Goal: Task Accomplishment & Management: Manage account settings

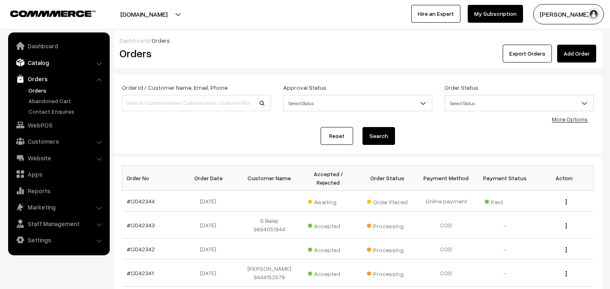
click at [40, 65] on link "Catalog" at bounding box center [58, 62] width 97 height 15
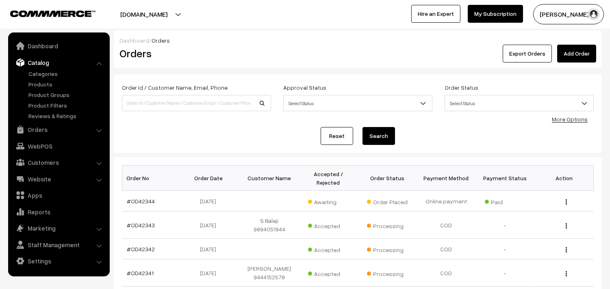
click at [57, 81] on link "Products" at bounding box center [66, 84] width 80 height 9
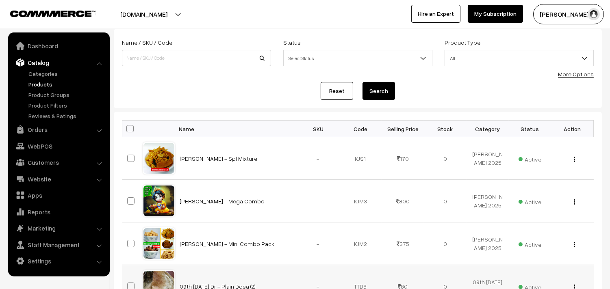
scroll to position [180, 0]
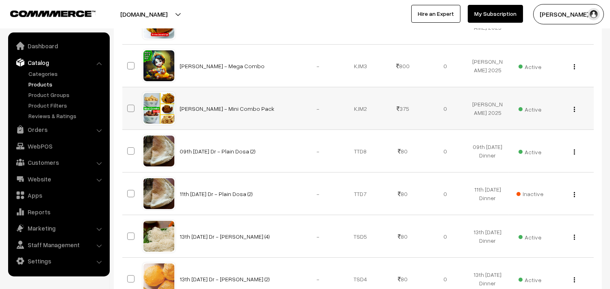
click at [574, 108] on img "button" at bounding box center [574, 109] width 1 height 5
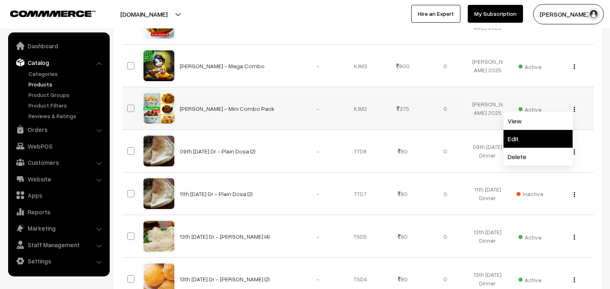
click at [514, 136] on link "Edit" at bounding box center [538, 139] width 69 height 18
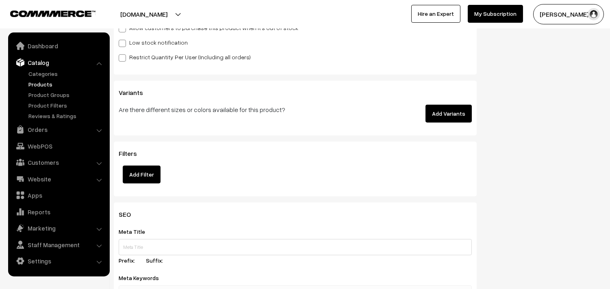
scroll to position [767, 0]
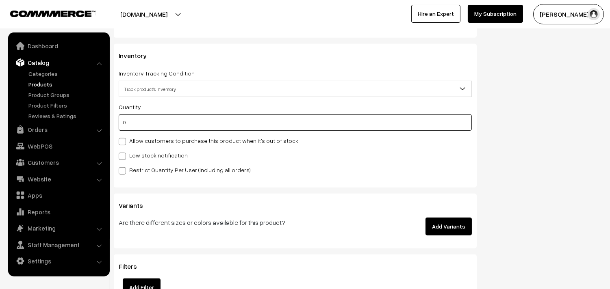
drag, startPoint x: 99, startPoint y: 121, endPoint x: 83, endPoint y: 121, distance: 15.9
type input "1"
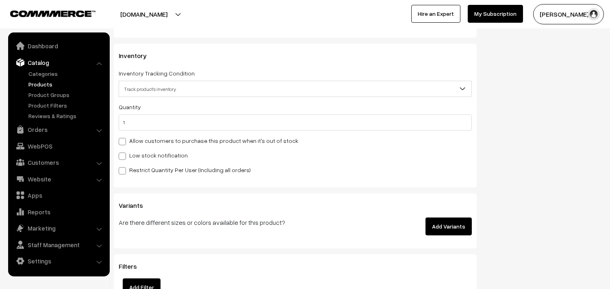
drag, startPoint x: 608, startPoint y: 161, endPoint x: 612, endPoint y: 149, distance: 12.0
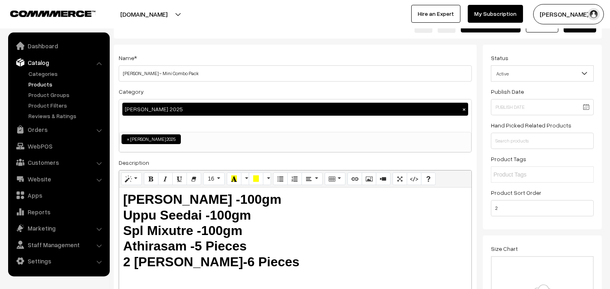
scroll to position [0, 0]
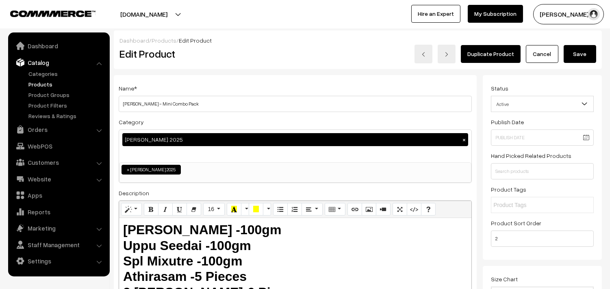
click at [579, 51] on button "Save" at bounding box center [580, 54] width 33 height 18
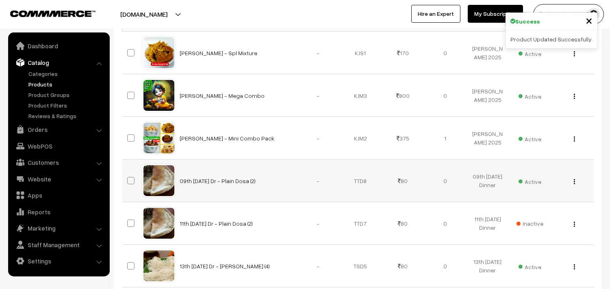
scroll to position [226, 0]
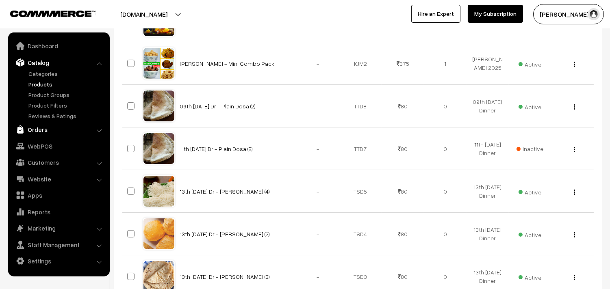
click at [39, 132] on link "Orders" at bounding box center [58, 129] width 97 height 15
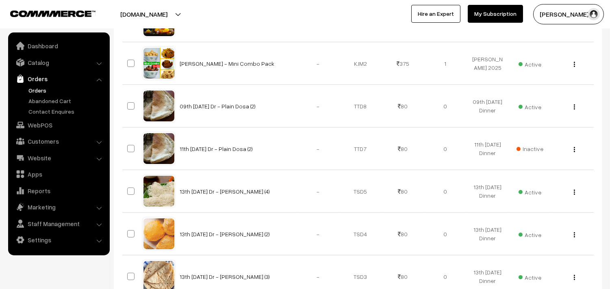
click at [41, 87] on link "Orders" at bounding box center [66, 90] width 80 height 9
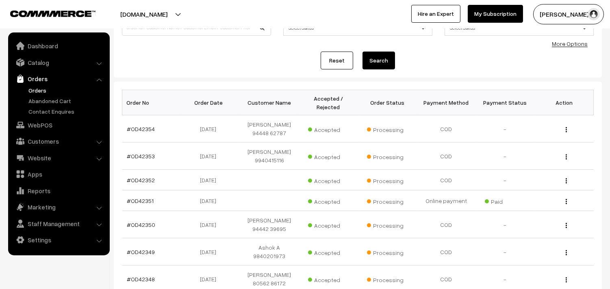
scroll to position [90, 0]
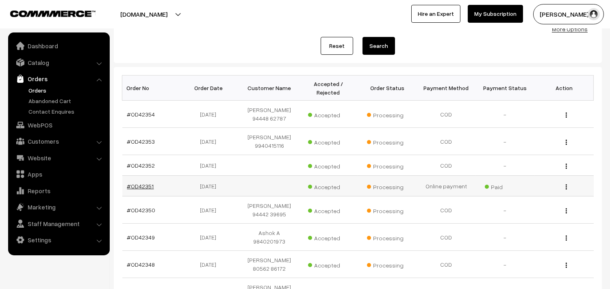
click at [144, 189] on link "#OD42351" at bounding box center [140, 186] width 27 height 7
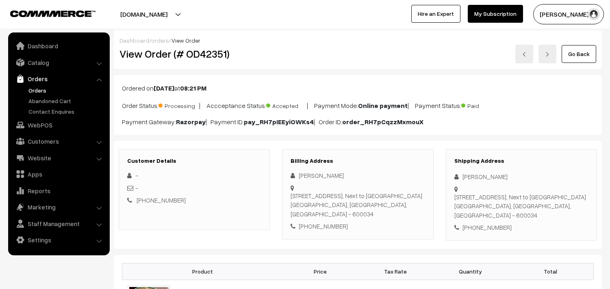
scroll to position [180, 0]
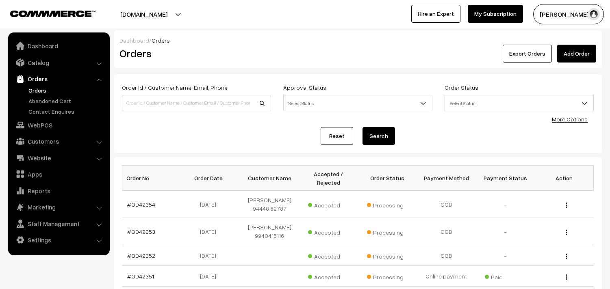
scroll to position [90, 0]
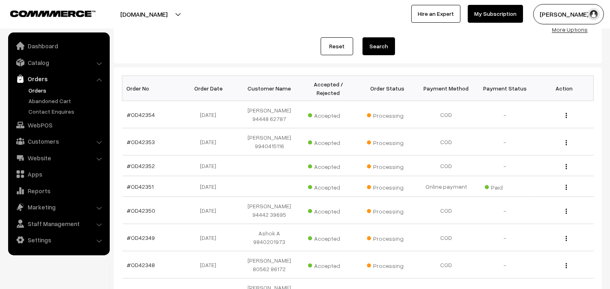
click at [39, 90] on link "Orders" at bounding box center [66, 90] width 80 height 9
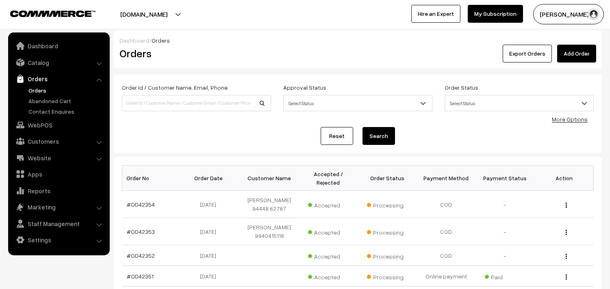
click at [36, 86] on link "Orders" at bounding box center [66, 90] width 80 height 9
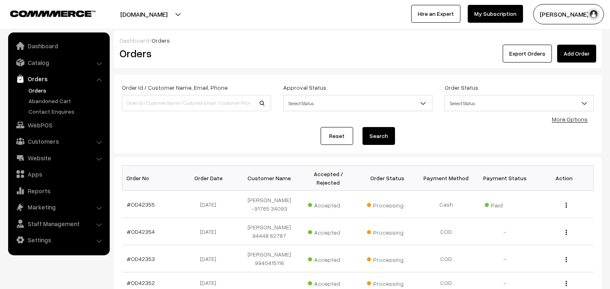
click at [45, 90] on link "Orders" at bounding box center [66, 90] width 80 height 9
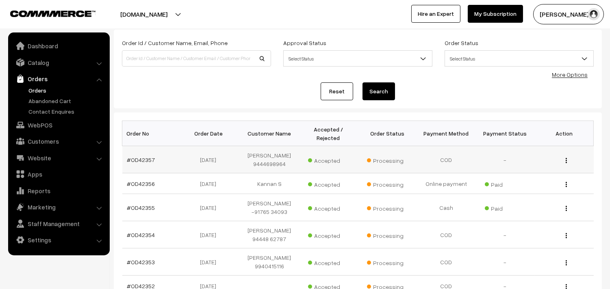
scroll to position [45, 0]
click at [41, 89] on link "Orders" at bounding box center [66, 90] width 80 height 9
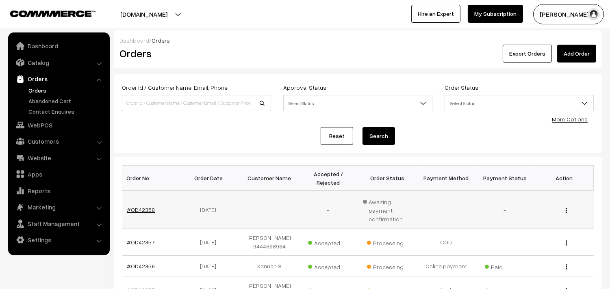
click at [141, 207] on link "#OD42358" at bounding box center [141, 209] width 28 height 7
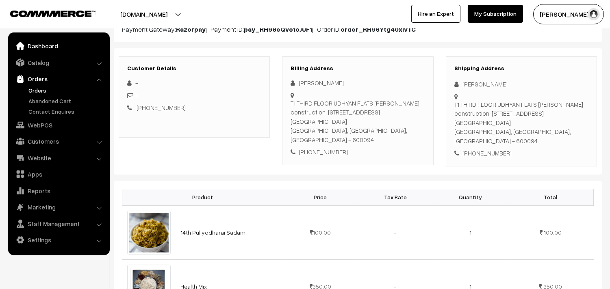
scroll to position [90, 0]
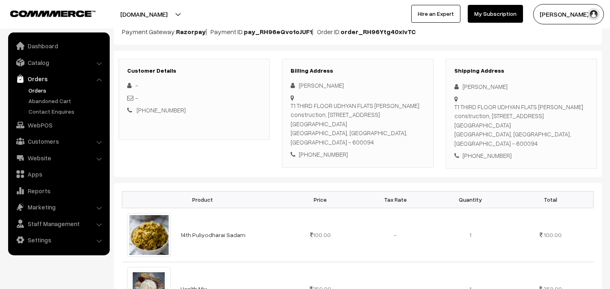
click at [42, 89] on link "Orders" at bounding box center [66, 90] width 80 height 9
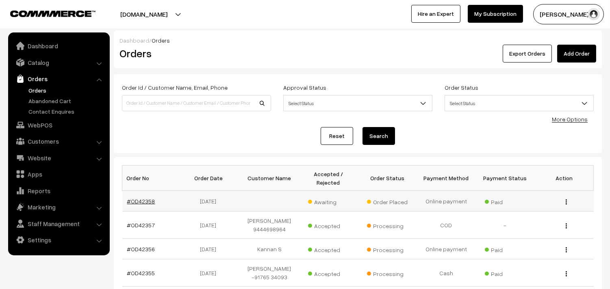
click at [143, 202] on link "#OD42358" at bounding box center [141, 201] width 28 height 7
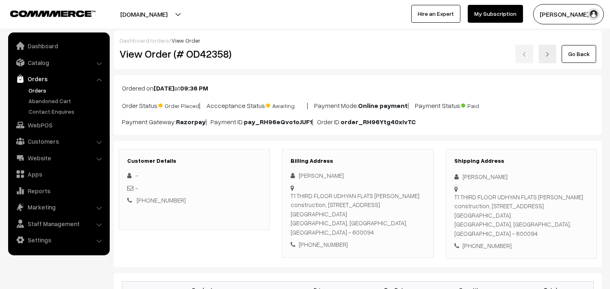
click at [575, 46] on link "Go Back" at bounding box center [579, 54] width 35 height 18
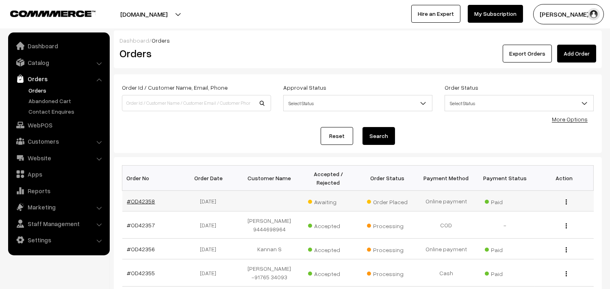
click at [146, 198] on link "#OD42358" at bounding box center [141, 201] width 28 height 7
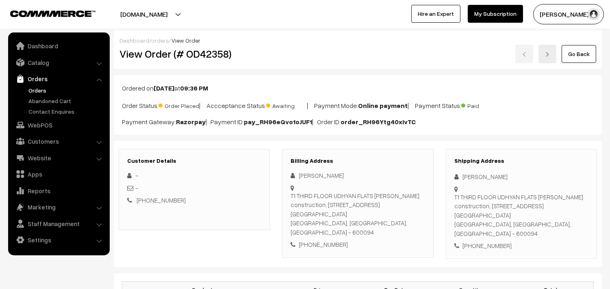
click at [37, 93] on link "Orders" at bounding box center [66, 90] width 80 height 9
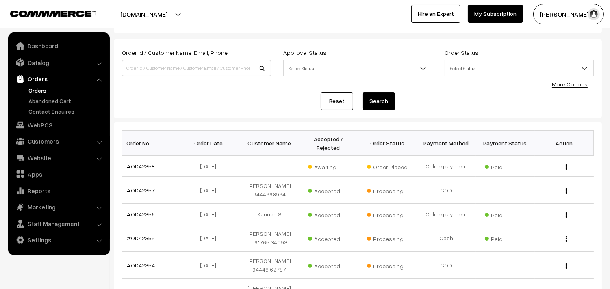
scroll to position [45, 0]
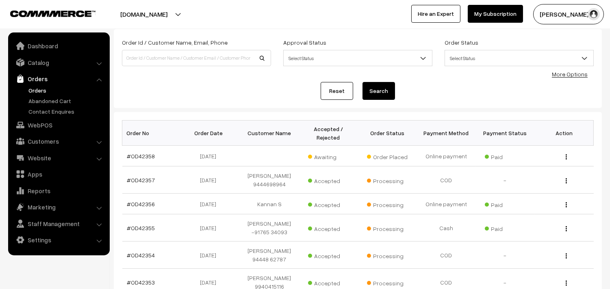
click at [45, 90] on link "Orders" at bounding box center [66, 90] width 80 height 9
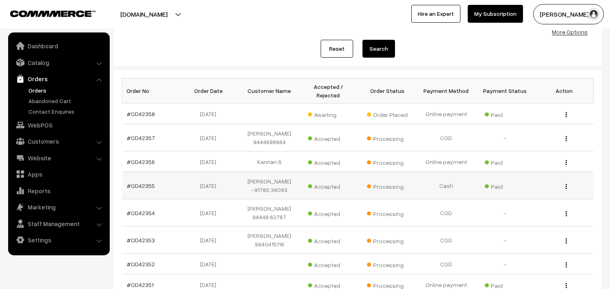
scroll to position [135, 0]
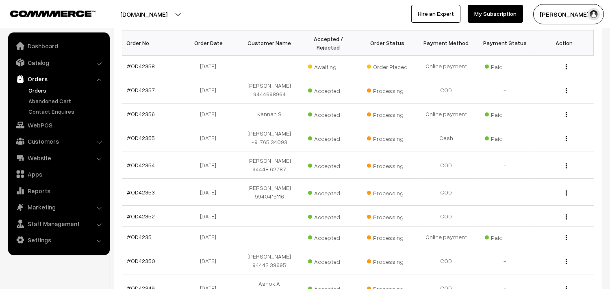
click at [34, 90] on link "Orders" at bounding box center [66, 90] width 80 height 9
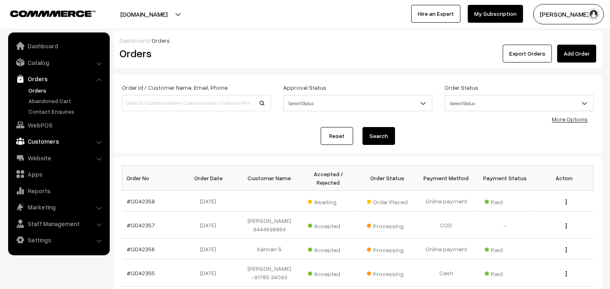
click at [45, 137] on link "Customers" at bounding box center [58, 141] width 97 height 15
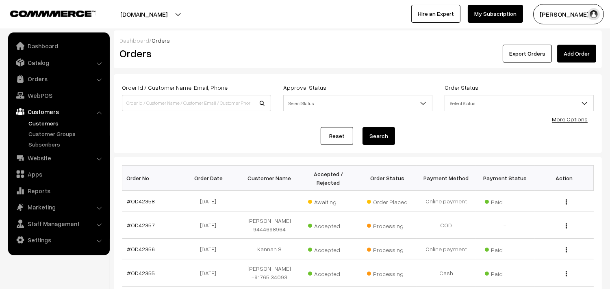
click at [39, 124] on link "Customers" at bounding box center [66, 123] width 80 height 9
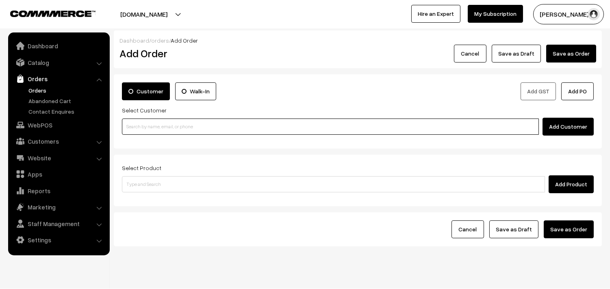
click at [148, 123] on input at bounding box center [330, 127] width 417 height 16
paste input "94450 21870"
click at [139, 123] on input "94450 21870" at bounding box center [330, 127] width 417 height 16
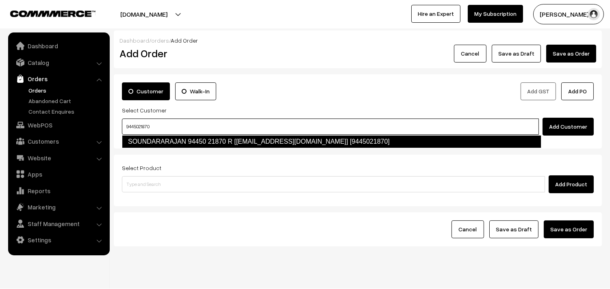
click at [161, 139] on link "SOUNDARARAJAN 94450 21870 R [test186@gmail.com] [9445021870]" at bounding box center [332, 141] width 420 height 13
type input "9445021870"
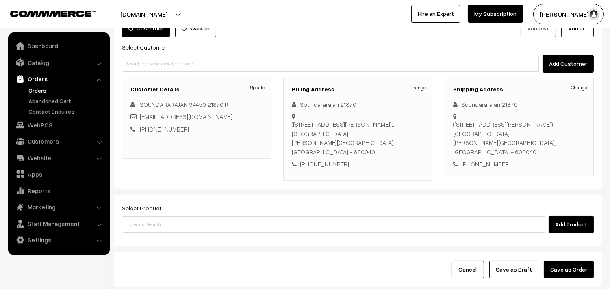
scroll to position [120, 0]
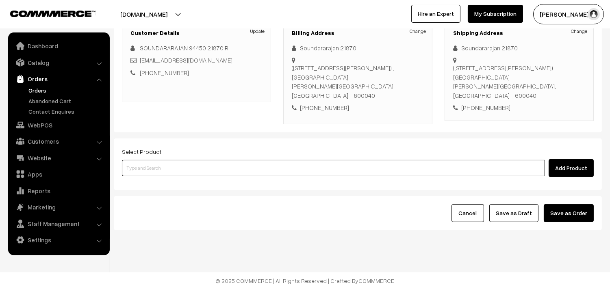
drag, startPoint x: 200, startPoint y: 170, endPoint x: 200, endPoint y: 162, distance: 8.1
click at [200, 170] on input at bounding box center [333, 168] width 423 height 16
type input "vella see"
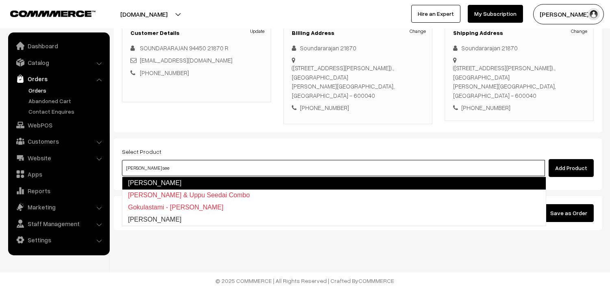
click at [169, 186] on link "Vella Seedai" at bounding box center [334, 183] width 424 height 13
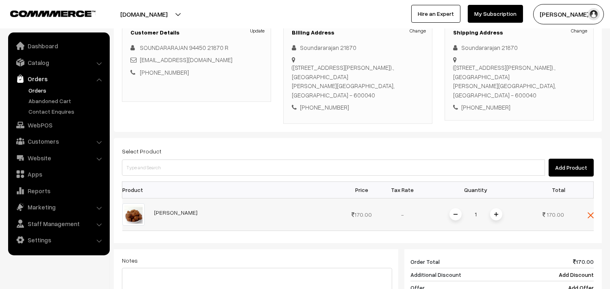
click at [495, 216] on img at bounding box center [496, 215] width 4 height 4
click at [496, 216] on img at bounding box center [496, 215] width 4 height 4
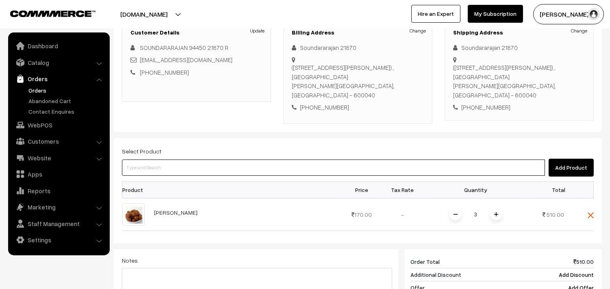
drag, startPoint x: 146, startPoint y: 174, endPoint x: 152, endPoint y: 163, distance: 12.6
click at [152, 167] on input at bounding box center [333, 168] width 423 height 16
type input "u"
type input "uppu see"
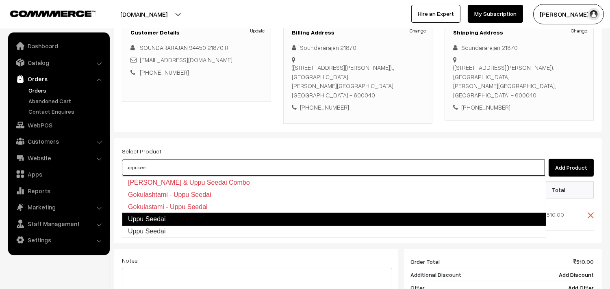
click at [139, 223] on link "Uppu Seedai" at bounding box center [334, 219] width 424 height 13
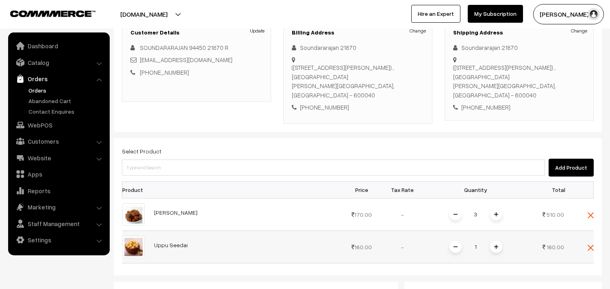
click at [496, 247] on img at bounding box center [496, 247] width 4 height 4
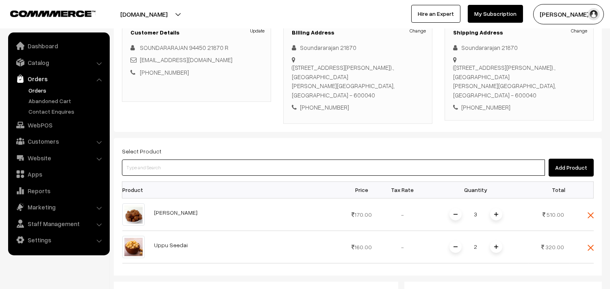
click at [192, 167] on input at bounding box center [333, 168] width 423 height 16
type input "thenku"
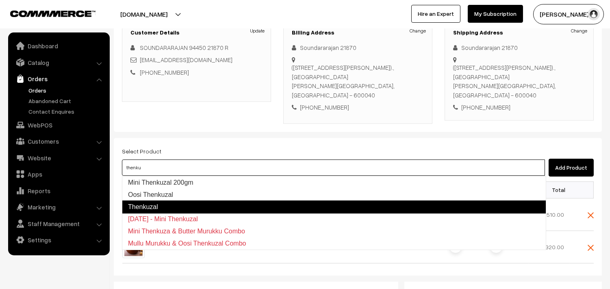
click at [181, 205] on link "Thenkuzal" at bounding box center [334, 207] width 424 height 13
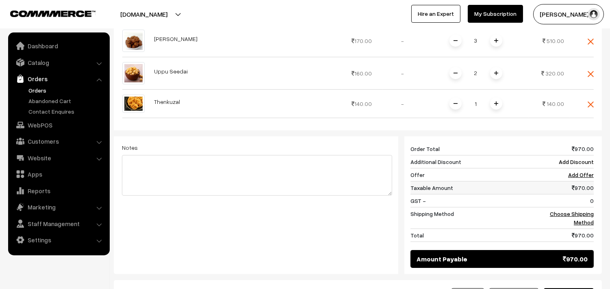
scroll to position [301, 0]
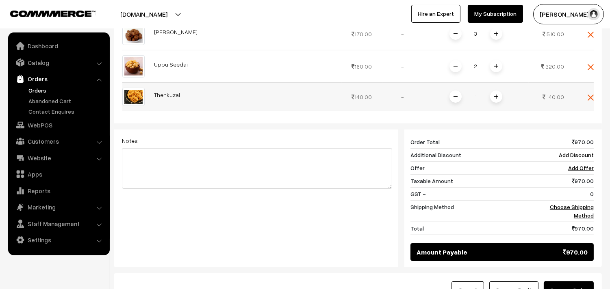
click at [498, 98] on span at bounding box center [496, 97] width 12 height 12
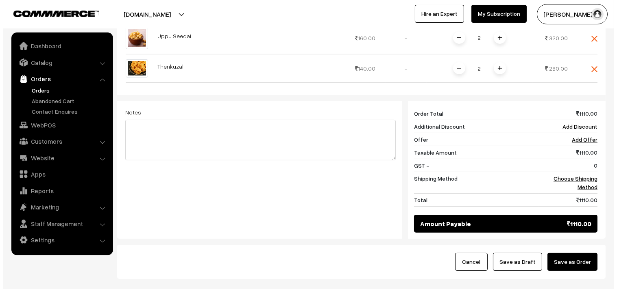
scroll to position [334, 0]
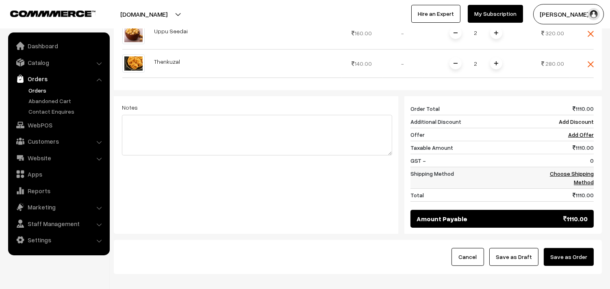
click at [582, 178] on link "Choose Shipping Method" at bounding box center [572, 177] width 44 height 15
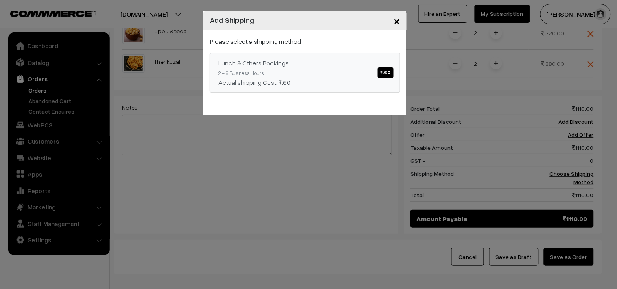
click at [369, 66] on div "Lunch & Others Bookings ₹.60" at bounding box center [304, 63] width 173 height 10
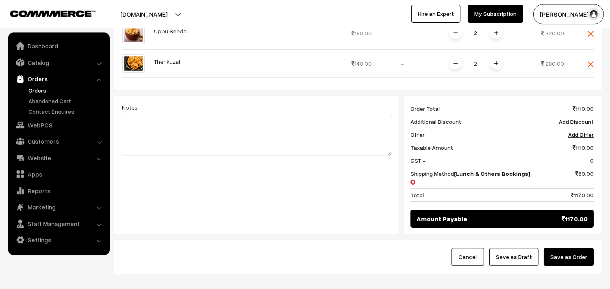
click at [565, 254] on button "Save as Order" at bounding box center [569, 257] width 50 height 18
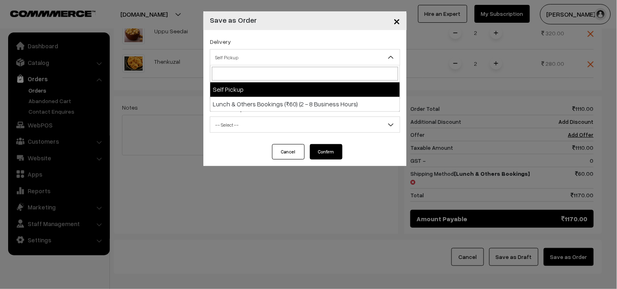
click at [241, 56] on span "Self Pickup" at bounding box center [304, 57] width 189 height 14
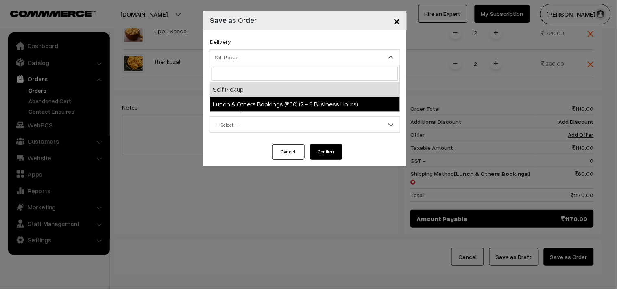
select select "LOB3"
select select "3"
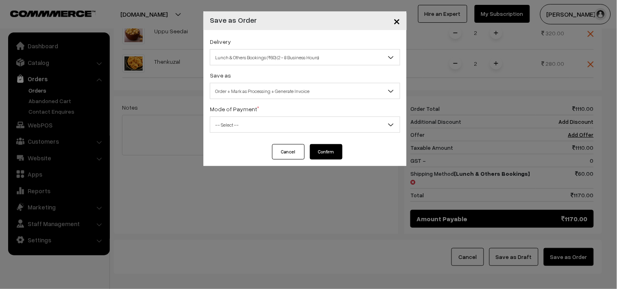
click at [278, 87] on span "Order + Mark as Processing + Generate Invoice" at bounding box center [304, 91] width 189 height 14
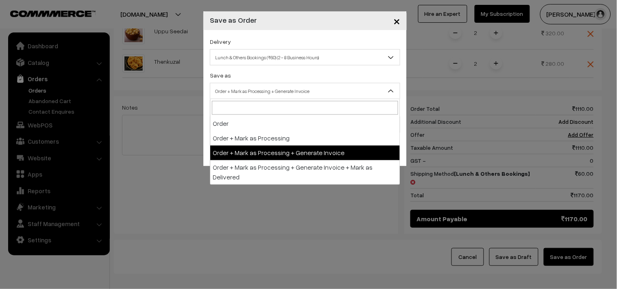
drag, startPoint x: 280, startPoint y: 152, endPoint x: 257, endPoint y: 129, distance: 32.5
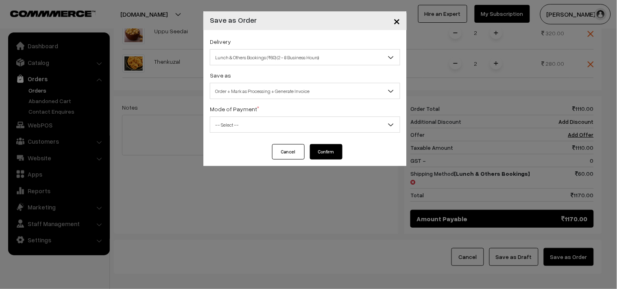
click at [234, 112] on label "Mode of Payment *" at bounding box center [234, 109] width 49 height 9
drag, startPoint x: 224, startPoint y: 115, endPoint x: 224, endPoint y: 119, distance: 4.1
click at [224, 119] on div "Mode of Payment * -- Select -- COD Cash Cheque NEFT Online Payment DD Others --…" at bounding box center [305, 118] width 190 height 29
click at [228, 128] on span "-- Select --" at bounding box center [304, 125] width 189 height 14
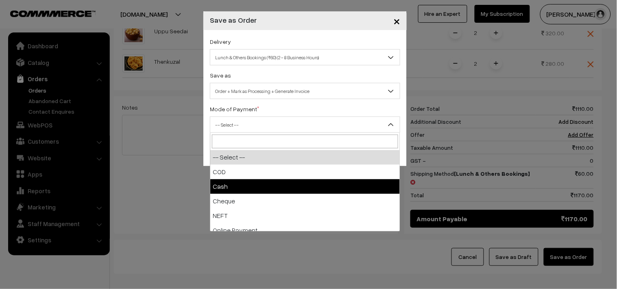
select select "2"
checkbox input "true"
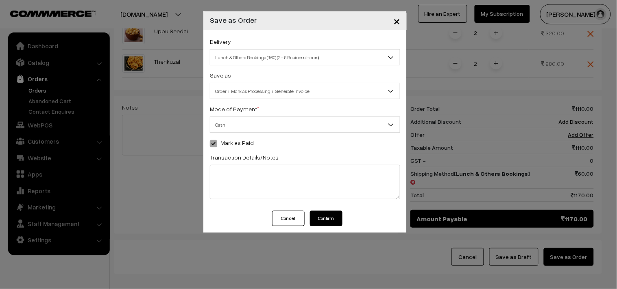
drag, startPoint x: 239, startPoint y: 124, endPoint x: 237, endPoint y: 128, distance: 4.9
click at [238, 124] on span "Cash" at bounding box center [304, 125] width 189 height 14
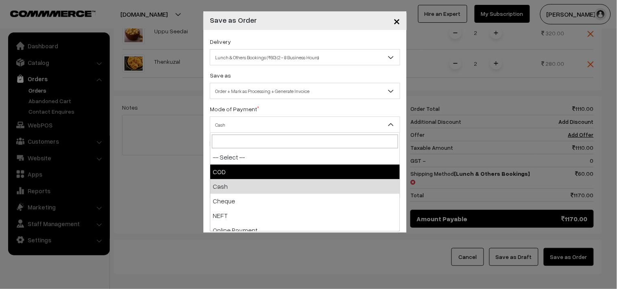
drag, startPoint x: 226, startPoint y: 170, endPoint x: 321, endPoint y: 167, distance: 94.7
select select "1"
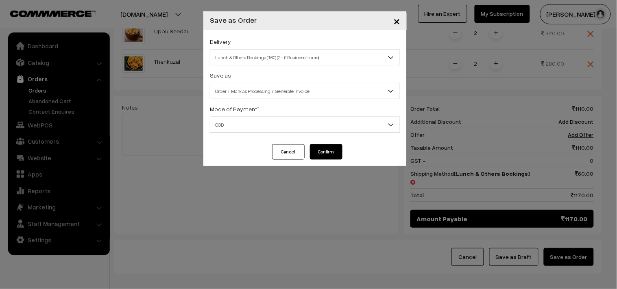
drag, startPoint x: 328, startPoint y: 146, endPoint x: 342, endPoint y: 134, distance: 18.7
click at [329, 145] on button "Confirm" at bounding box center [326, 151] width 33 height 15
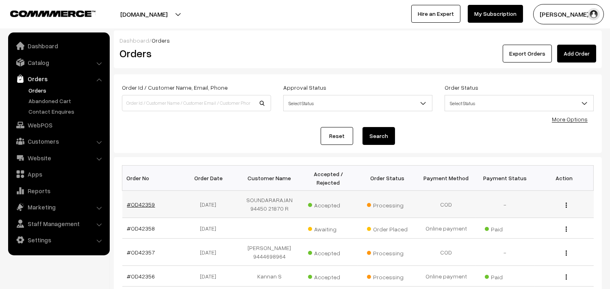
click at [143, 205] on link "#OD42359" at bounding box center [141, 204] width 28 height 7
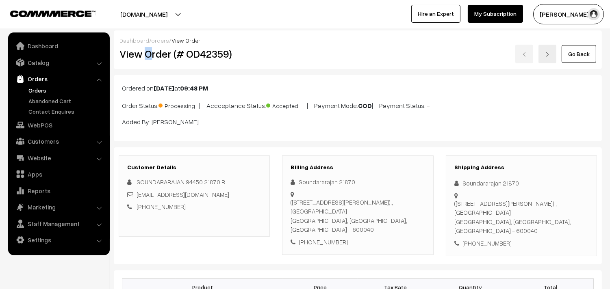
click at [148, 51] on h2 "View Order (# OD42359)" at bounding box center [195, 54] width 151 height 13
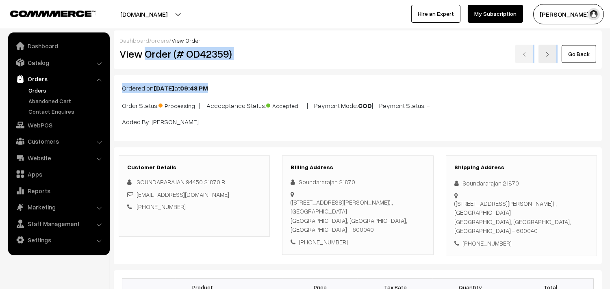
drag, startPoint x: 147, startPoint y: 53, endPoint x: 318, endPoint y: 75, distance: 172.1
copy div "Order (# OD42359) Go Back Ordered on Sep 13, 2025 at 09:48 PM"
click at [182, 48] on h2 "View Order (# OD42359)" at bounding box center [195, 54] width 151 height 13
drag, startPoint x: 144, startPoint y: 54, endPoint x: 309, endPoint y: 74, distance: 166.6
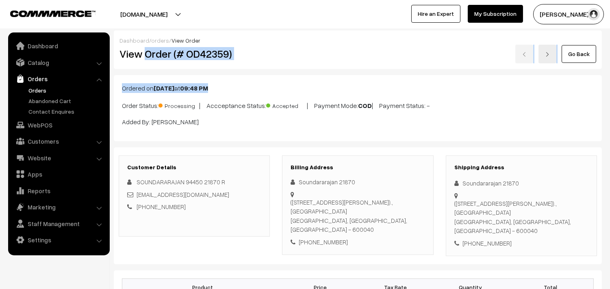
copy div "Order (# OD42359) Go Back Ordered on Sep 13, 2025 at 09:48 PM"
click at [153, 53] on h2 "View Order (# OD42359)" at bounding box center [195, 54] width 151 height 13
drag, startPoint x: 146, startPoint y: 53, endPoint x: 280, endPoint y: 62, distance: 134.4
click at [280, 62] on div "View Order (# OD42359) Go Back" at bounding box center [357, 54] width 489 height 19
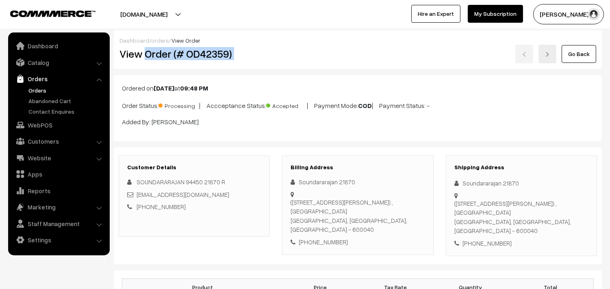
copy div "Order (# OD42359)"
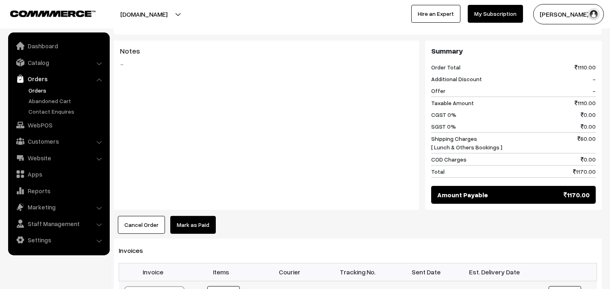
scroll to position [497, 0]
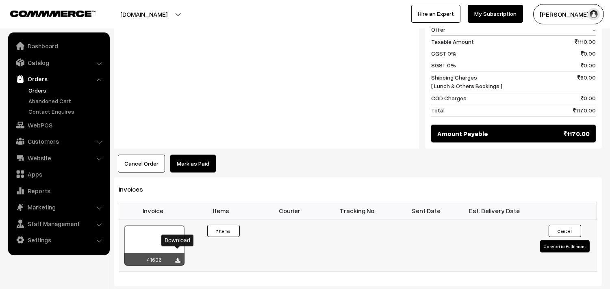
click at [178, 259] on icon at bounding box center [178, 261] width 5 height 5
click at [41, 134] on link "Customers" at bounding box center [58, 141] width 97 height 15
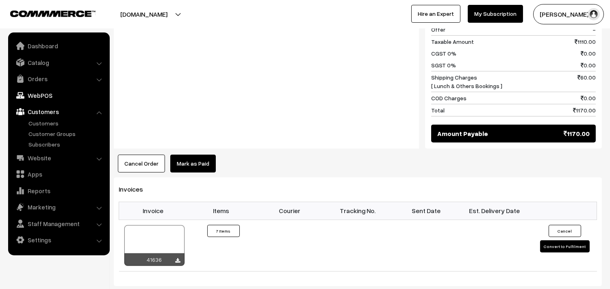
click at [50, 99] on link "WebPOS" at bounding box center [58, 95] width 97 height 15
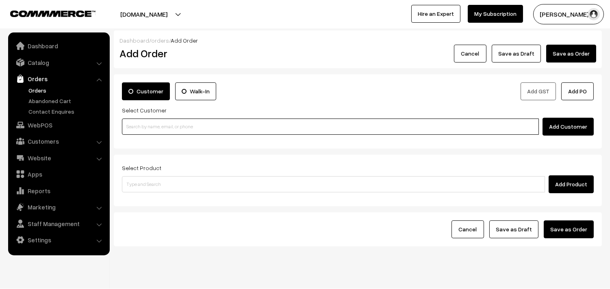
click at [136, 124] on input at bounding box center [330, 127] width 417 height 16
paste input "[PHONE_NUMBER]"
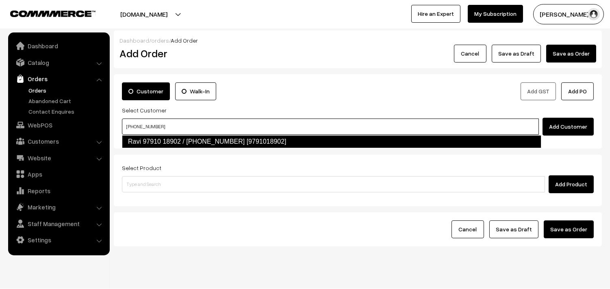
click at [163, 138] on link "Ravi 97910 18902 / [PHONE_NUMBER] [9791018902]" at bounding box center [332, 141] width 420 height 13
type input "[PHONE_NUMBER]"
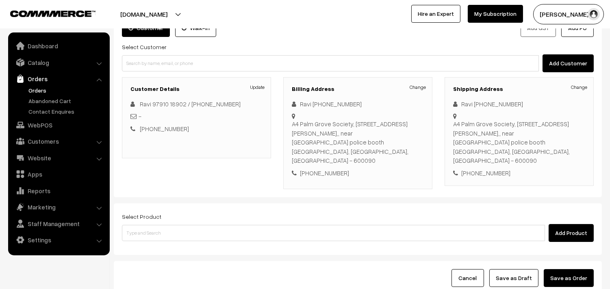
scroll to position [111, 0]
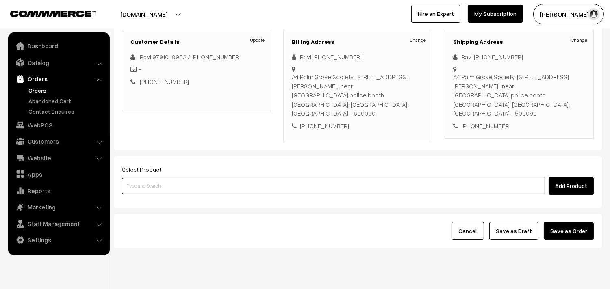
click at [161, 178] on input at bounding box center [333, 186] width 423 height 16
type input "puliyo"
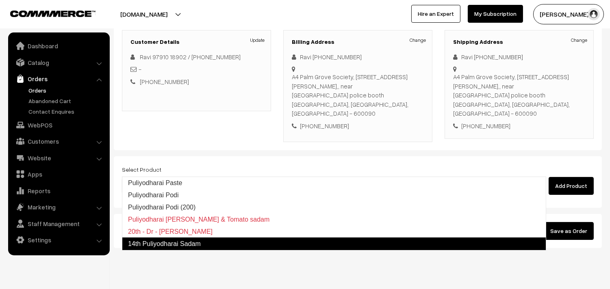
click at [163, 246] on link "14th Puliyodharai Sadam" at bounding box center [334, 244] width 424 height 13
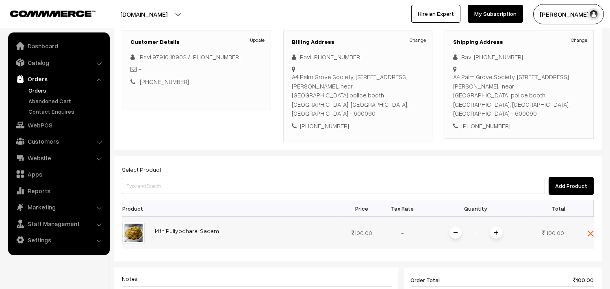
click at [494, 227] on span at bounding box center [496, 233] width 12 height 12
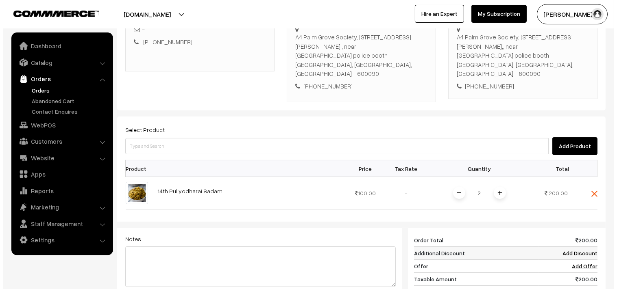
scroll to position [201, 0]
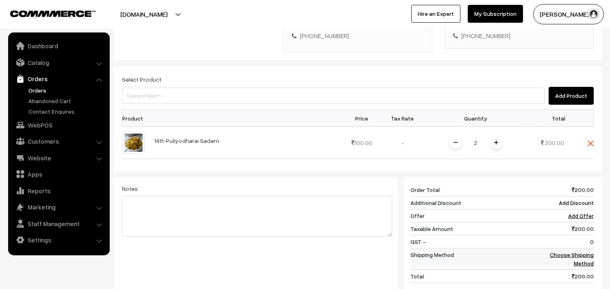
click at [579, 249] on td "Choose Shipping Method" at bounding box center [564, 260] width 59 height 22
click at [578, 252] on link "Choose Shipping Method" at bounding box center [572, 259] width 44 height 15
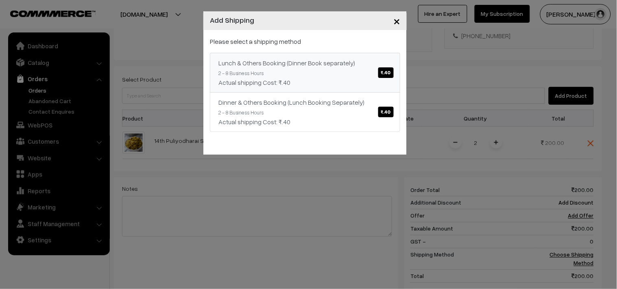
click at [361, 83] on div "Actual shipping Cost: ₹.40" at bounding box center [304, 83] width 173 height 10
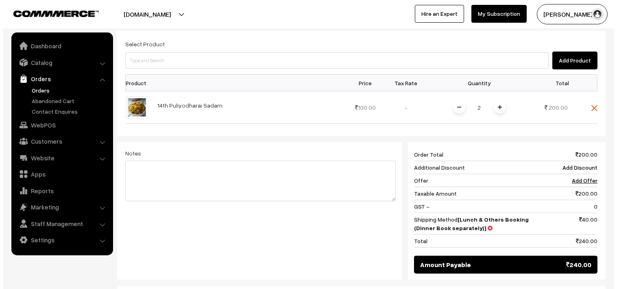
scroll to position [291, 0]
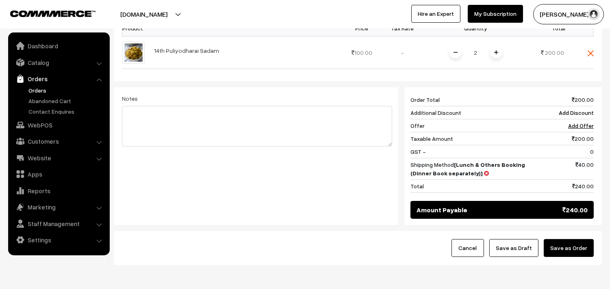
click at [565, 239] on button "Save as Order" at bounding box center [569, 248] width 50 height 18
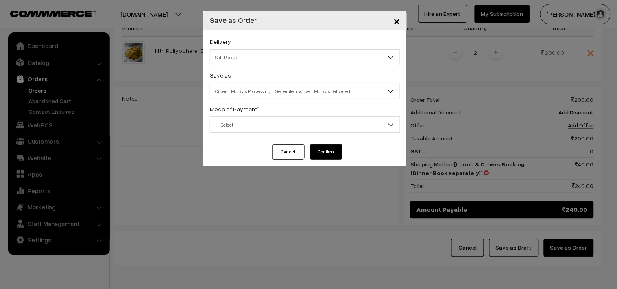
click at [257, 59] on span "Self Pickup" at bounding box center [304, 57] width 189 height 14
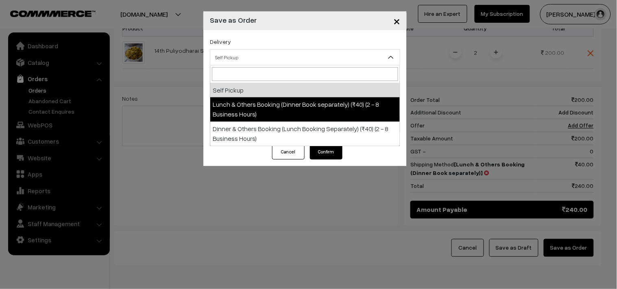
drag, startPoint x: 256, startPoint y: 109, endPoint x: 282, endPoint y: 91, distance: 31.2
select select "LOB1"
select select "3"
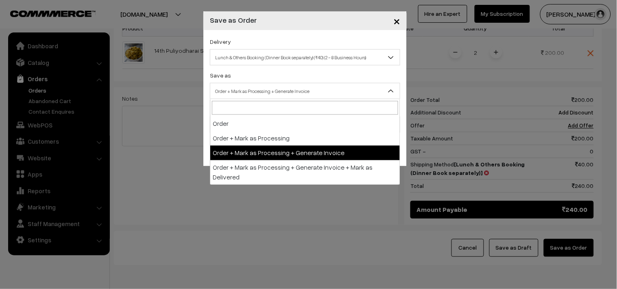
click at [287, 84] on span "Order + Mark as Processing + Generate Invoice" at bounding box center [304, 91] width 189 height 14
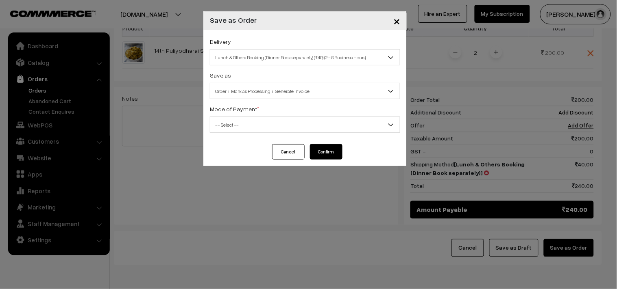
click at [238, 115] on div "Mode of Payment * -- Select -- COD Cash Cheque NEFT Online Payment DD Others --…" at bounding box center [305, 118] width 190 height 29
click at [233, 133] on div "Delivery Self Pickup Lunch & Others Booking (Dinner Book separately) (₹40) (2 -…" at bounding box center [304, 87] width 203 height 114
click at [228, 122] on span "-- Select --" at bounding box center [304, 125] width 189 height 14
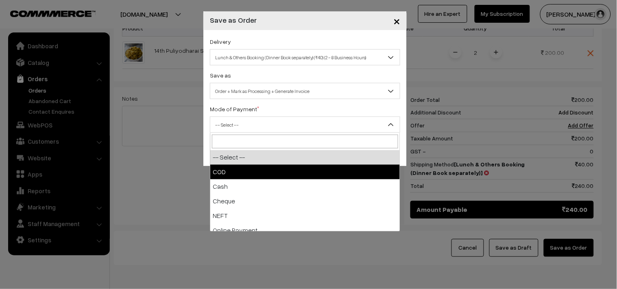
select select "1"
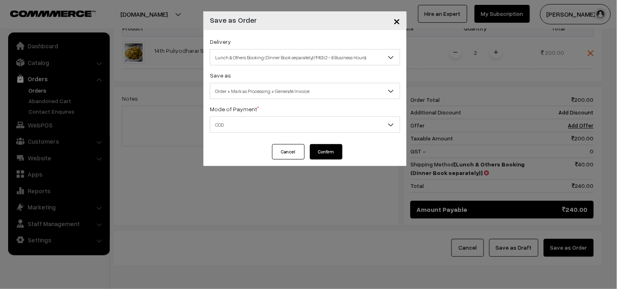
click at [328, 153] on button "Confirm" at bounding box center [326, 151] width 33 height 15
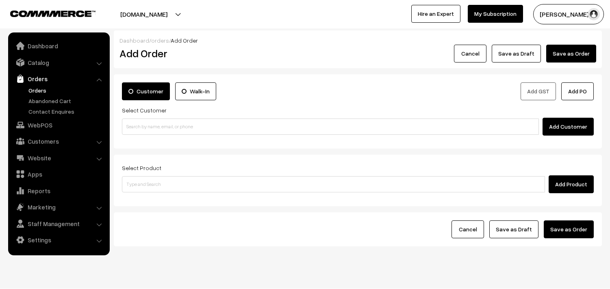
click at [35, 89] on link "Orders" at bounding box center [66, 90] width 80 height 9
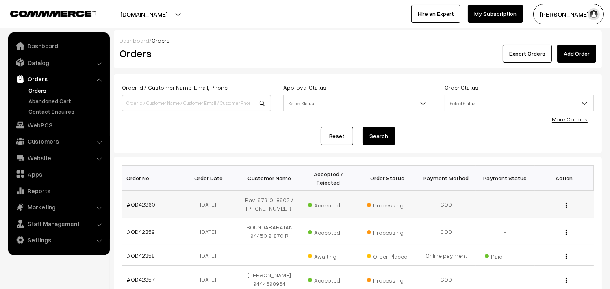
click at [142, 208] on link "#OD42360" at bounding box center [141, 204] width 28 height 7
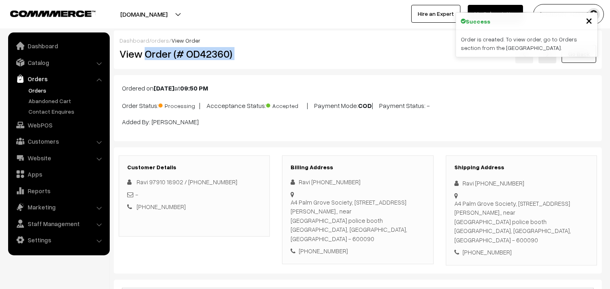
drag, startPoint x: 143, startPoint y: 52, endPoint x: 285, endPoint y: 59, distance: 141.2
click at [285, 59] on div "View Order (# OD42360) Go Back" at bounding box center [357, 54] width 489 height 19
copy div "Order (# OD42360)"
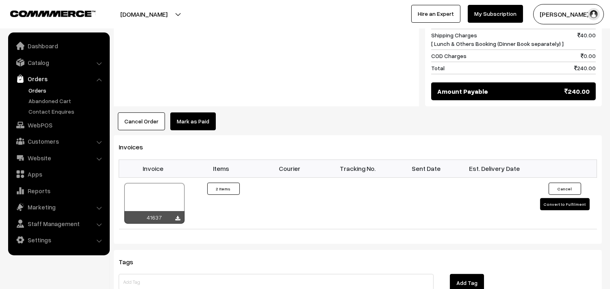
scroll to position [452, 0]
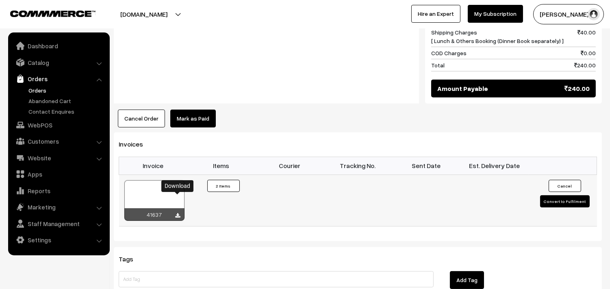
click at [179, 213] on icon at bounding box center [178, 215] width 5 height 5
click at [44, 91] on link "Orders" at bounding box center [66, 90] width 80 height 9
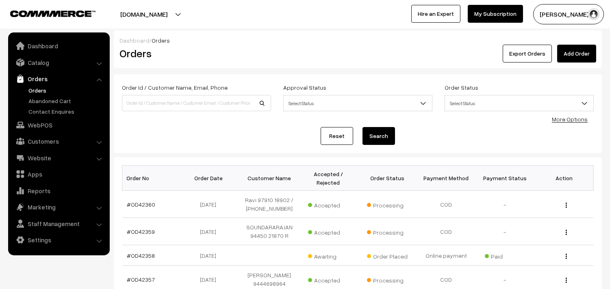
click at [43, 92] on link "Orders" at bounding box center [66, 90] width 80 height 9
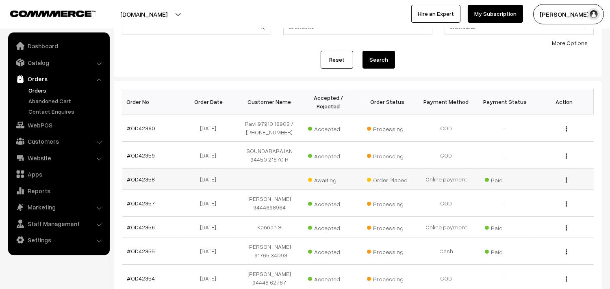
scroll to position [90, 0]
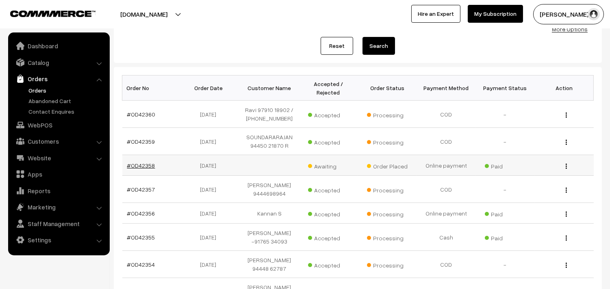
click at [143, 169] on link "#OD42358" at bounding box center [141, 165] width 28 height 7
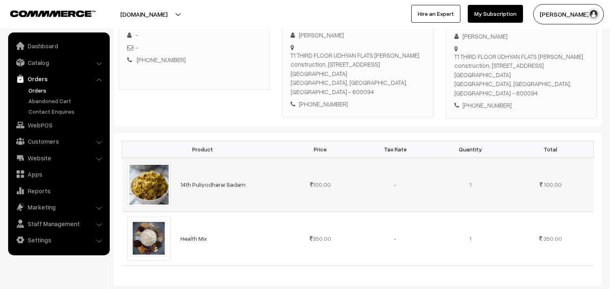
scroll to position [135, 0]
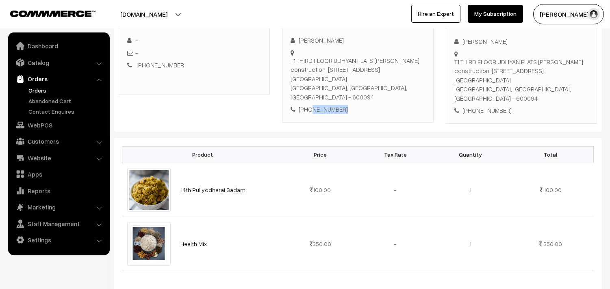
drag, startPoint x: 355, startPoint y: 104, endPoint x: 310, endPoint y: 103, distance: 44.7
click at [310, 105] on div "[PHONE_NUMBER]" at bounding box center [358, 109] width 134 height 9
copy div "840783071"
click at [47, 139] on link "Customers" at bounding box center [58, 141] width 97 height 15
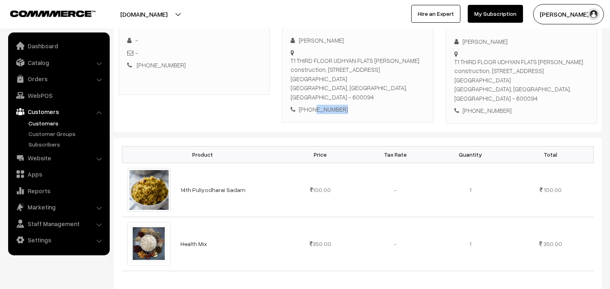
click at [46, 123] on link "Customers" at bounding box center [66, 123] width 80 height 9
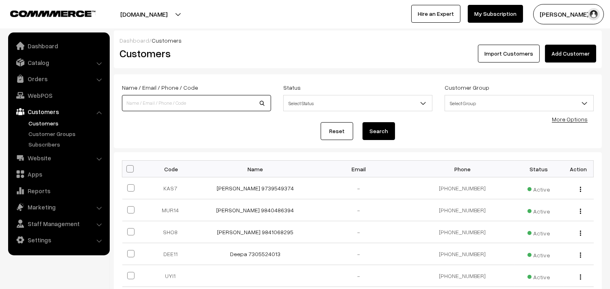
click at [161, 109] on input at bounding box center [196, 103] width 149 height 16
paste input "840783071"
type input "840783071"
click at [396, 133] on div "Reset Search" at bounding box center [358, 131] width 472 height 18
click at [383, 130] on button "Search" at bounding box center [379, 131] width 33 height 18
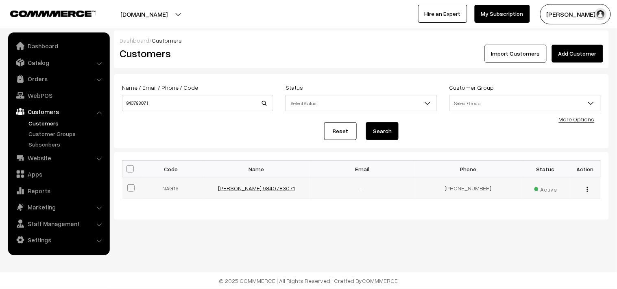
click at [242, 186] on link "[PERSON_NAME] 9840783071" at bounding box center [256, 188] width 77 height 7
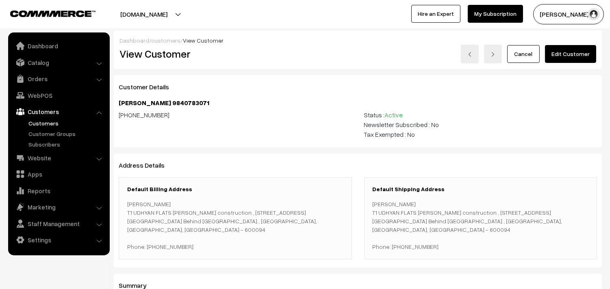
click at [415, 205] on p "Nagalakshmi T1 UDHYAN FLATS Bhuvaneswari construction , 52 Trustpuram, 5th Cros…" at bounding box center [481, 225] width 216 height 51
drag, startPoint x: 434, startPoint y: 243, endPoint x: 413, endPoint y: 246, distance: 20.9
click at [413, 246] on p "Nagalakshmi T1 UDHYAN FLATS Bhuvaneswari construction , 52 Trustpuram, 5th Cros…" at bounding box center [481, 225] width 216 height 51
click at [37, 82] on link "Orders" at bounding box center [58, 79] width 97 height 15
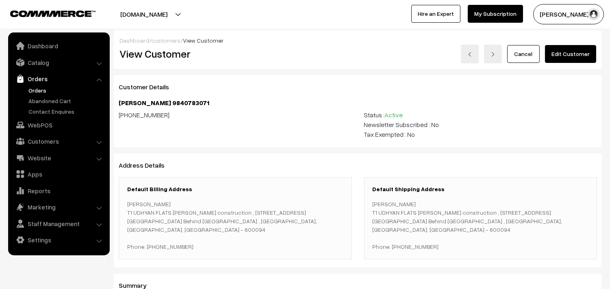
click at [46, 87] on link "Orders" at bounding box center [66, 90] width 80 height 9
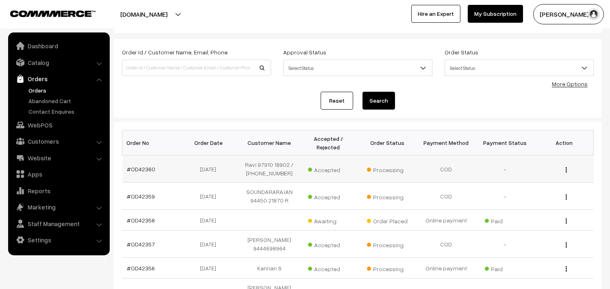
scroll to position [90, 0]
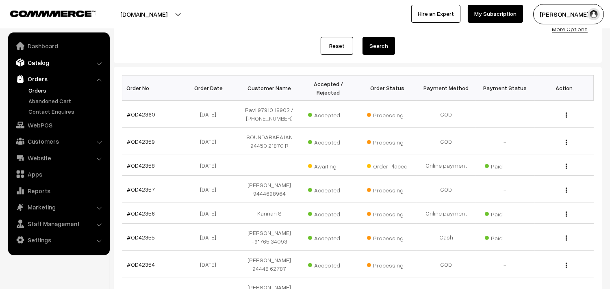
click at [38, 61] on link "Catalog" at bounding box center [58, 62] width 97 height 15
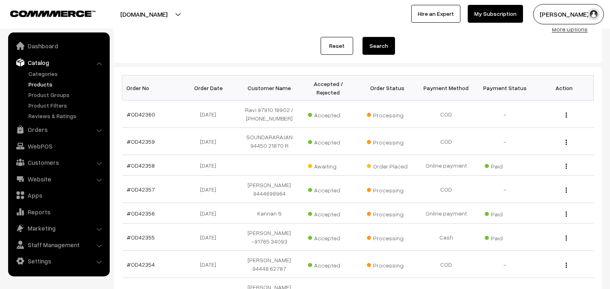
click at [38, 80] on link "Products" at bounding box center [66, 84] width 80 height 9
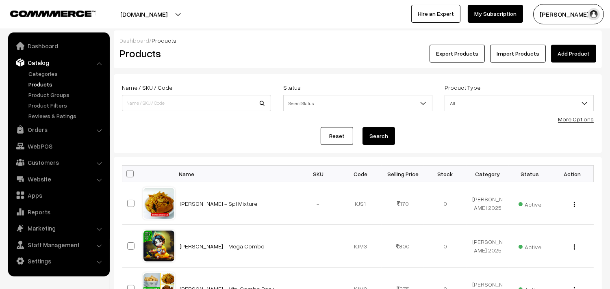
click at [572, 121] on link "More Options" at bounding box center [576, 119] width 36 height 7
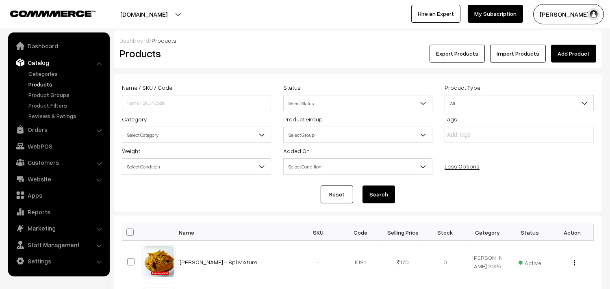
click at [168, 133] on span "Select Category" at bounding box center [196, 135] width 148 height 14
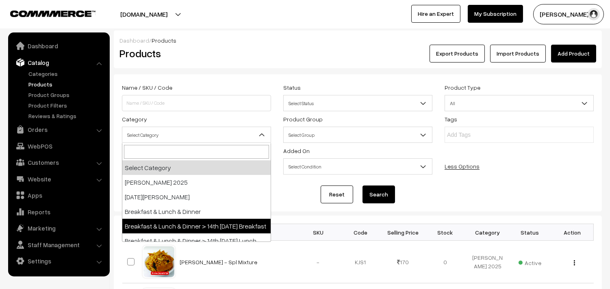
drag, startPoint x: 190, startPoint y: 228, endPoint x: 289, endPoint y: 242, distance: 99.7
select select "91"
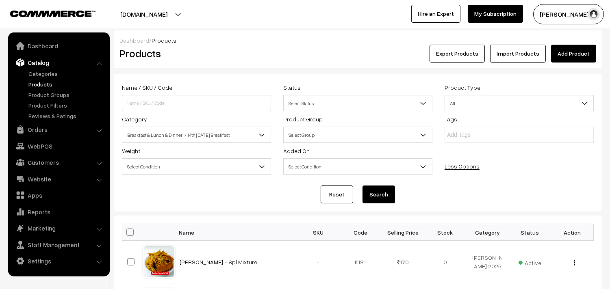
click at [381, 202] on button "Search" at bounding box center [379, 195] width 33 height 18
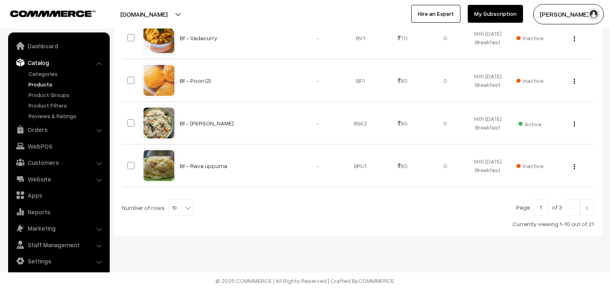
scroll to position [485, 0]
click at [184, 204] on b at bounding box center [188, 208] width 8 height 8
select select "100"
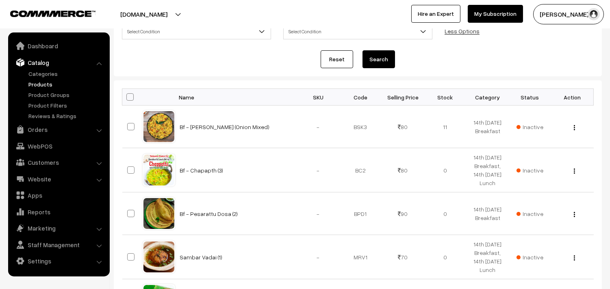
scroll to position [135, 0]
click at [128, 98] on span at bounding box center [129, 96] width 7 height 7
click at [128, 98] on input "checkbox" at bounding box center [124, 96] width 5 height 5
checkbox input "true"
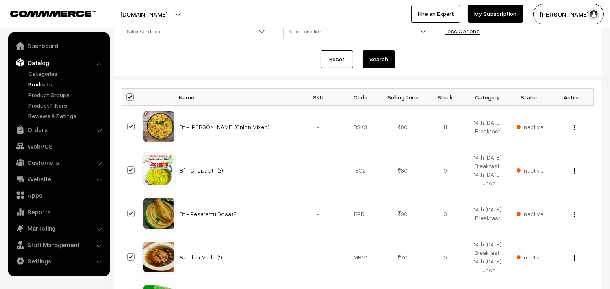
checkbox input "true"
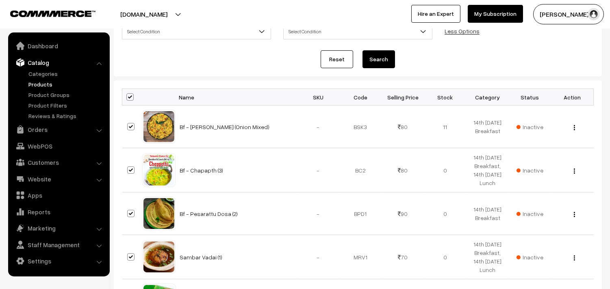
checkbox input "true"
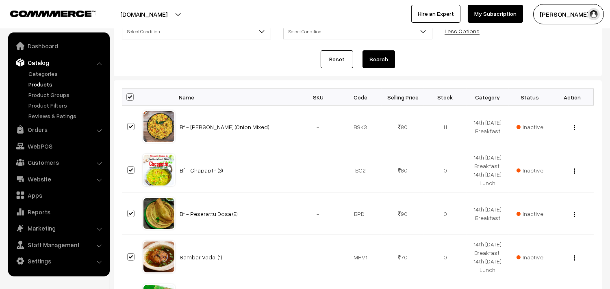
checkbox input "true"
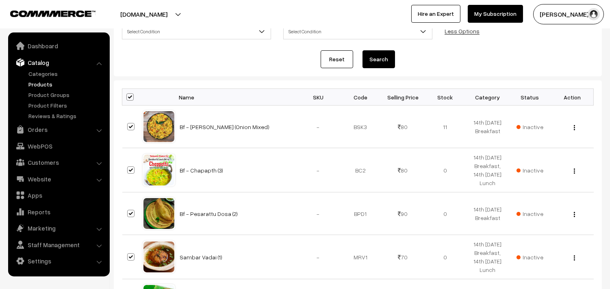
checkbox input "true"
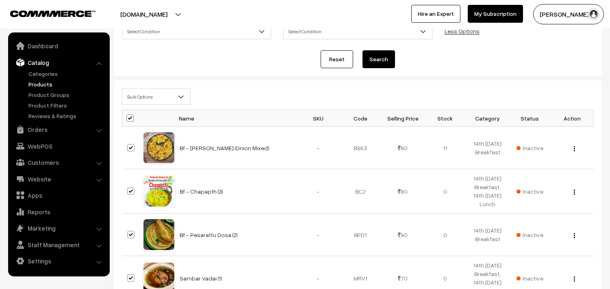
click at [141, 107] on div "Bulk Options Edit Products Update Inventory Make all Active Make all Inactive A…" at bounding box center [358, 99] width 484 height 21
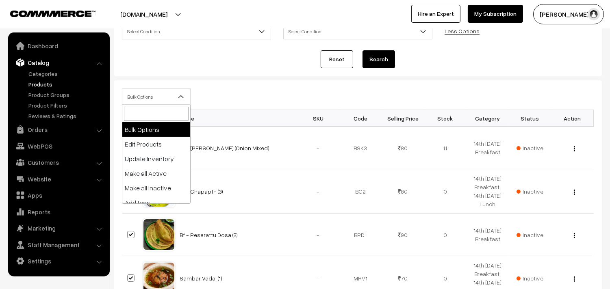
click at [140, 96] on span "Bulk Options" at bounding box center [156, 97] width 68 height 14
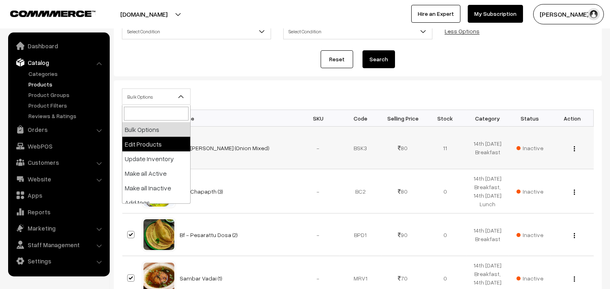
select select "editProduct"
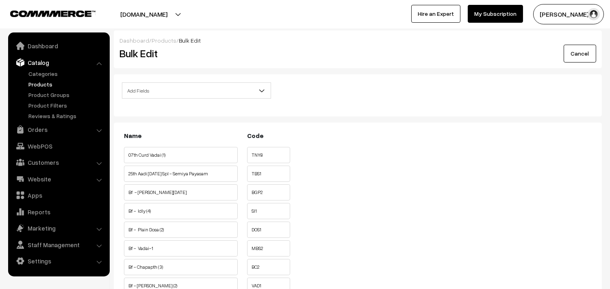
click at [160, 88] on span "Add Fields" at bounding box center [196, 91] width 148 height 14
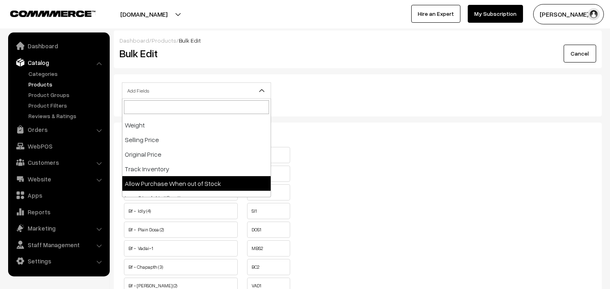
scroll to position [135, 0]
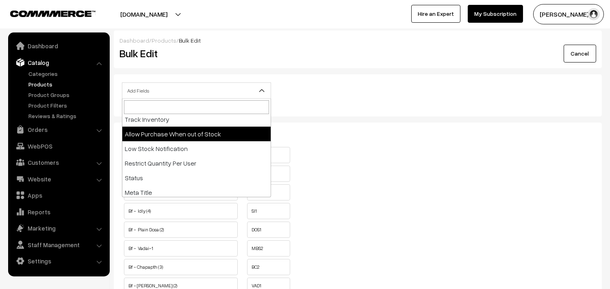
select select "allow-purchase"
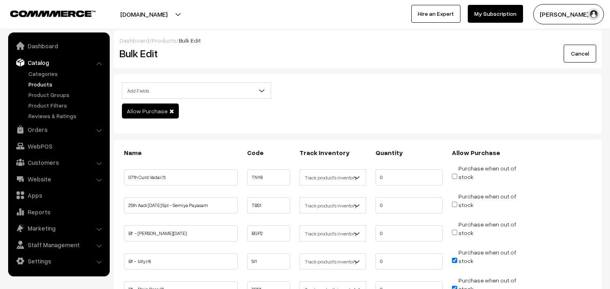
scroll to position [90, 0]
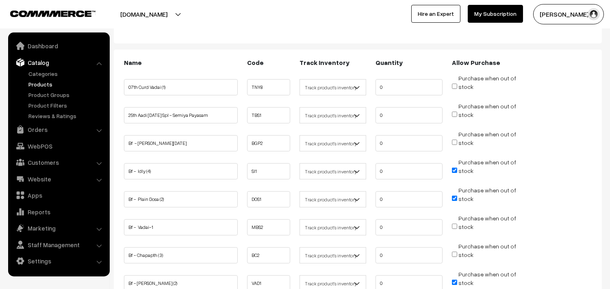
click at [457, 171] on input "Purchase when out of stock" at bounding box center [454, 170] width 5 height 5
checkbox input "false"
click at [454, 197] on input "Purchase when out of stock" at bounding box center [454, 198] width 5 height 5
checkbox input "false"
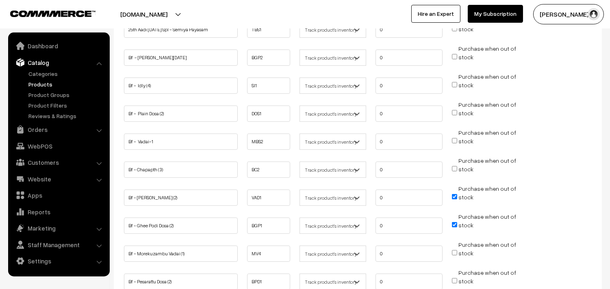
scroll to position [180, 0]
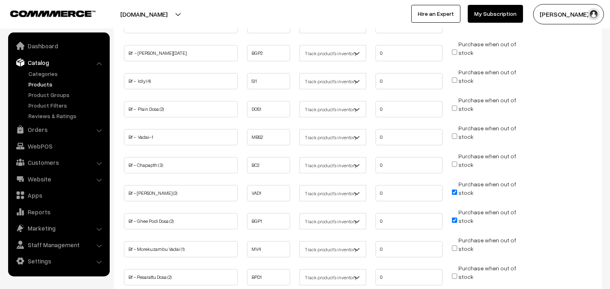
click at [454, 190] on input "Purchase when out of stock" at bounding box center [454, 192] width 5 height 5
checkbox input "false"
click at [452, 218] on input "Purchase when out of stock" at bounding box center [454, 220] width 5 height 5
checkbox input "false"
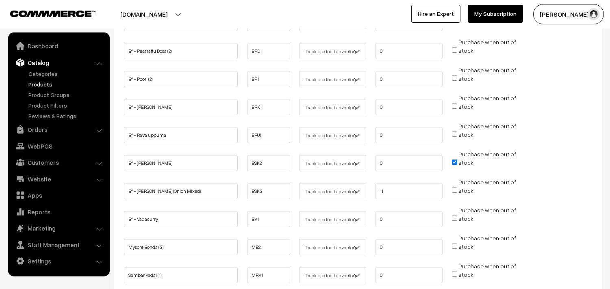
scroll to position [497, 0]
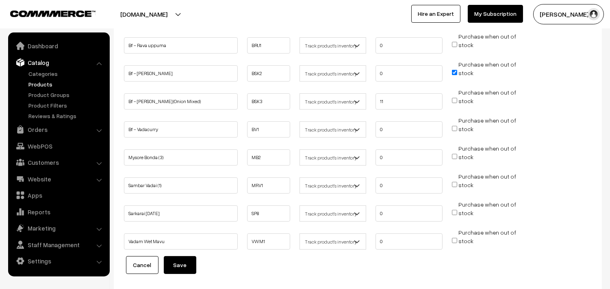
drag, startPoint x: 454, startPoint y: 71, endPoint x: 435, endPoint y: 93, distance: 28.8
click at [454, 70] on input "Purchase when out of stock" at bounding box center [454, 72] width 5 height 5
checkbox input "false"
click at [173, 262] on button "Save" at bounding box center [180, 265] width 33 height 18
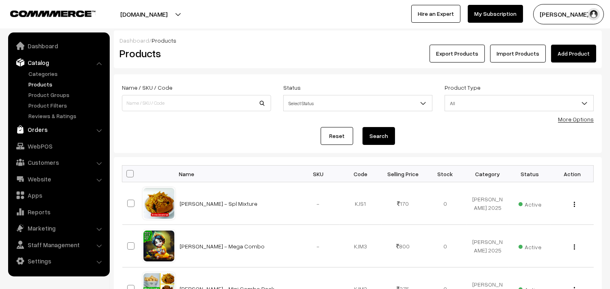
click at [41, 128] on link "Orders" at bounding box center [58, 129] width 97 height 15
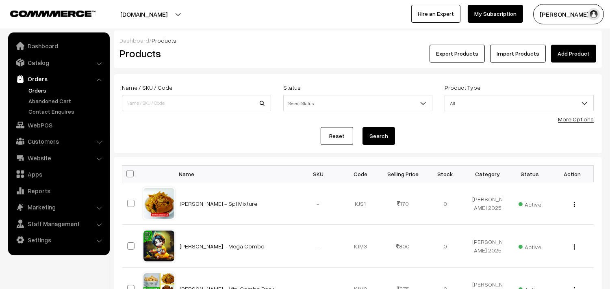
click at [37, 86] on link "Orders" at bounding box center [66, 90] width 80 height 9
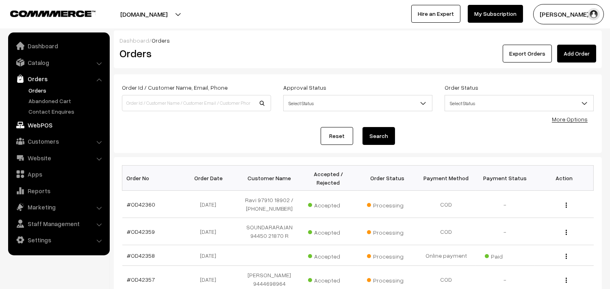
click at [41, 128] on link "WebPOS" at bounding box center [58, 125] width 97 height 15
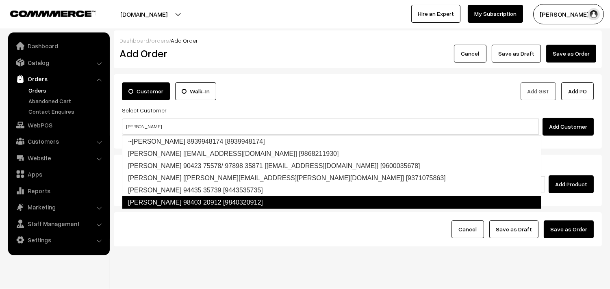
type input "[PERSON_NAME]"
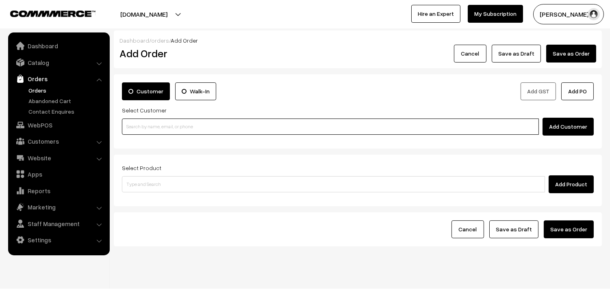
click at [140, 125] on input at bounding box center [330, 127] width 417 height 16
paste input "99405 77800"
click at [139, 128] on input "99405 77800" at bounding box center [330, 127] width 417 height 16
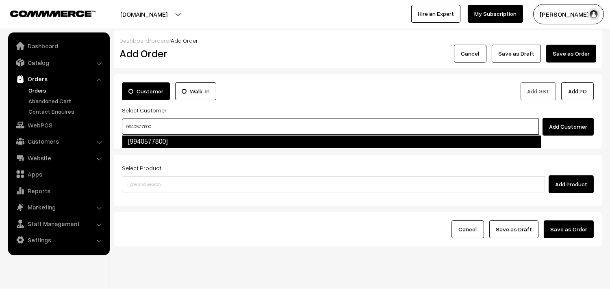
click at [149, 142] on link "[9940577800]" at bounding box center [332, 141] width 420 height 13
type input "9940577800"
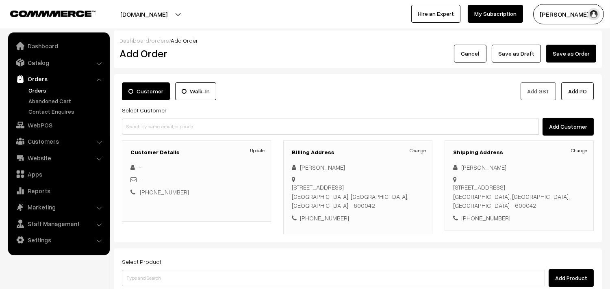
click at [36, 90] on link "Orders" at bounding box center [66, 90] width 80 height 9
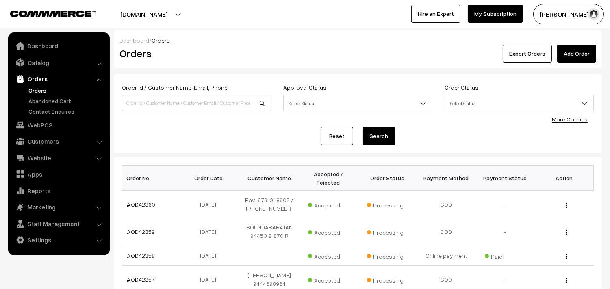
click at [39, 93] on link "Orders" at bounding box center [66, 90] width 80 height 9
